Goal: Task Accomplishment & Management: Complete application form

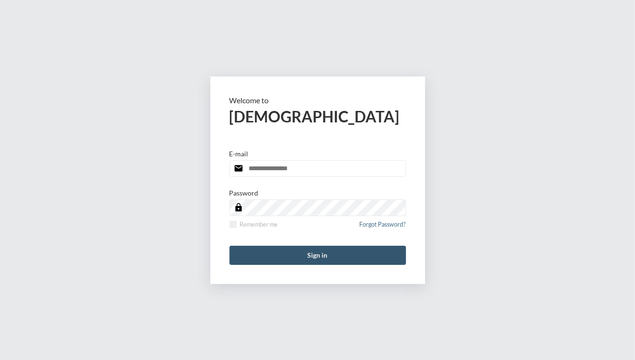
type input "**********"
click at [322, 252] on button "Sign in" at bounding box center [318, 254] width 177 height 19
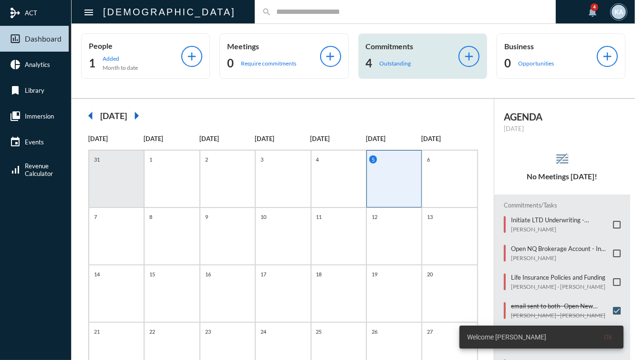
click at [410, 71] on div "Commitments 4 Outstanding add" at bounding box center [423, 55] width 129 height 45
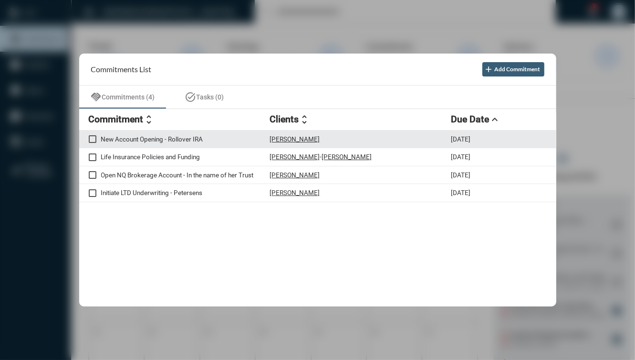
click at [350, 138] on div "Nuria Martinez" at bounding box center [360, 139] width 181 height 8
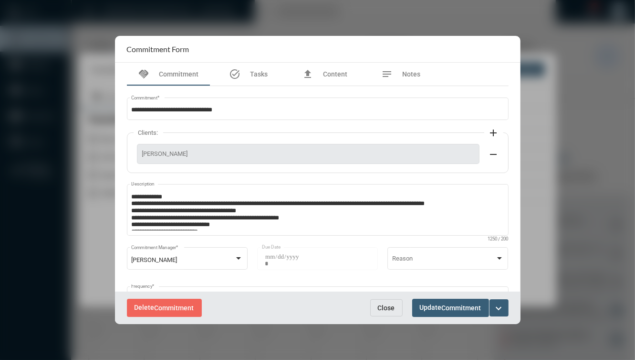
click at [500, 308] on mat-icon "expand_more" at bounding box center [499, 307] width 11 height 11
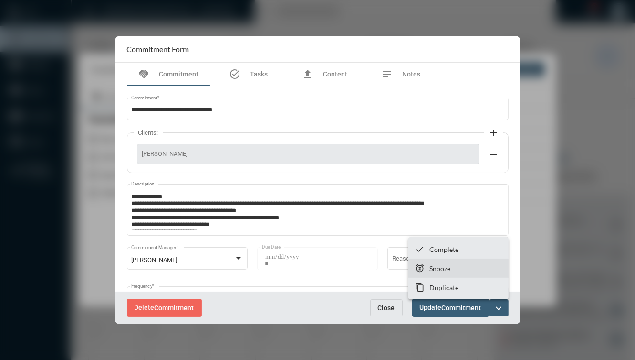
click at [465, 271] on section "snooze Snooze" at bounding box center [459, 267] width 100 height 19
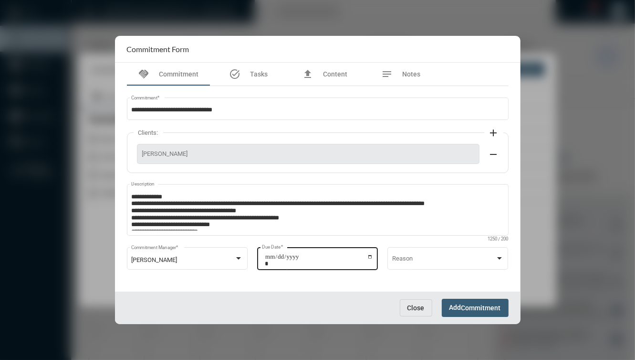
click at [369, 255] on input "**********" at bounding box center [319, 259] width 108 height 13
type input "**********"
click at [474, 311] on span "Commitment" at bounding box center [482, 308] width 40 height 8
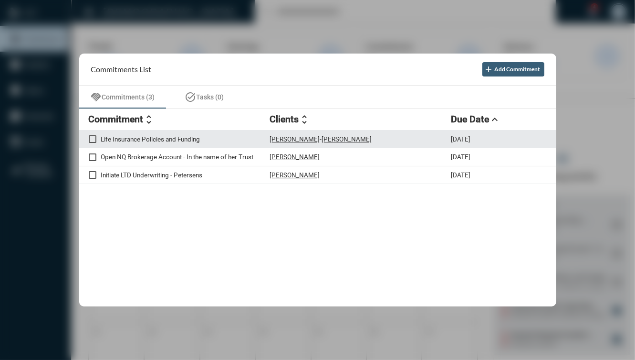
click at [399, 140] on div "Robert DiGiovine - Nuria Martinez" at bounding box center [360, 139] width 181 height 8
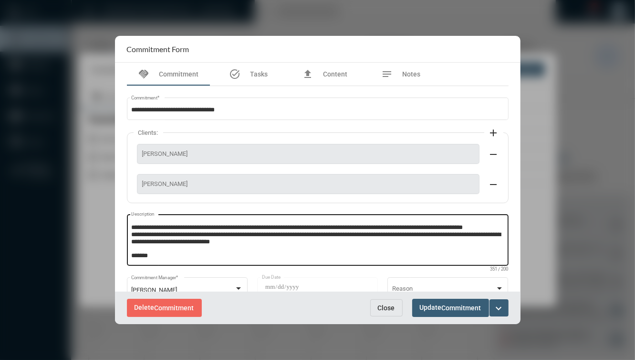
scroll to position [13, 0]
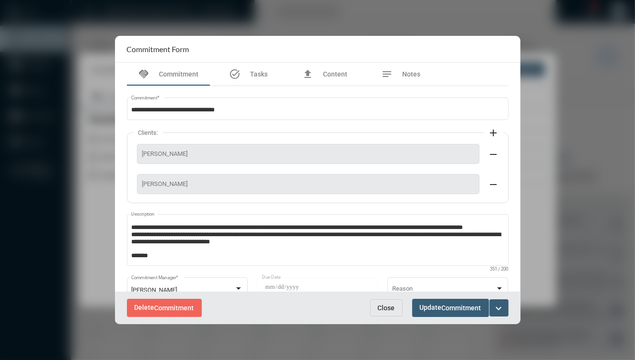
click at [382, 310] on span "Close" at bounding box center [386, 308] width 17 height 8
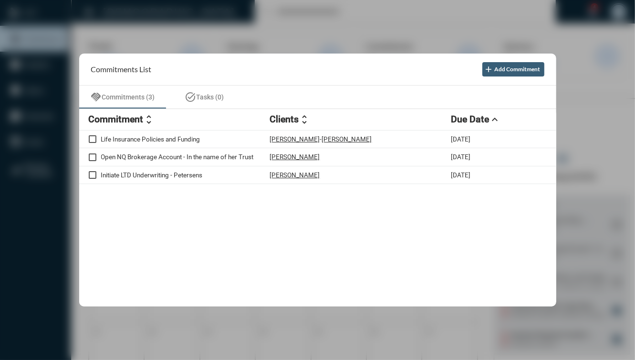
click at [359, 197] on div "Life Insurance Policies and Funding Robert DiGiovine - Nuria Martinez 9/5/25 Op…" at bounding box center [317, 218] width 477 height 176
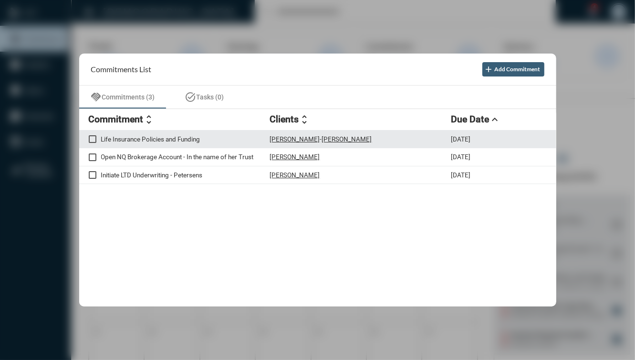
click at [433, 135] on div "Robert DiGiovine - Nuria Martinez" at bounding box center [360, 139] width 181 height 8
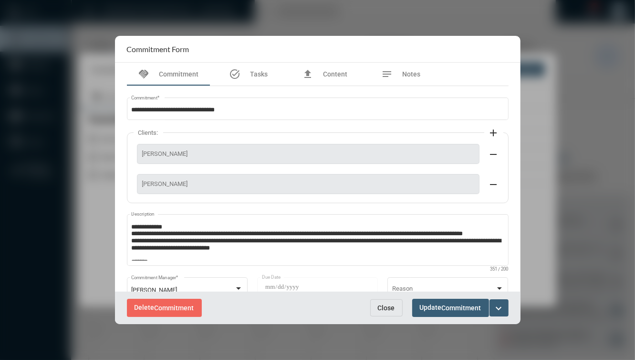
click at [393, 301] on button "Close" at bounding box center [386, 307] width 32 height 17
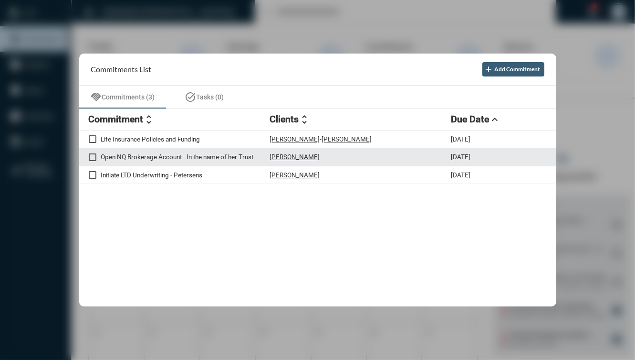
click at [325, 155] on div "Carol Vinci" at bounding box center [360, 157] width 181 height 8
